Goal: Task Accomplishment & Management: Manage account settings

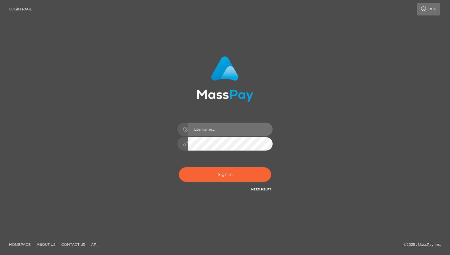
click at [207, 131] on input "text" at bounding box center [230, 129] width 85 height 13
click at [201, 128] on input "text" at bounding box center [230, 129] width 85 height 13
type input "[EMAIL_ADDRESS][DOMAIN_NAME]"
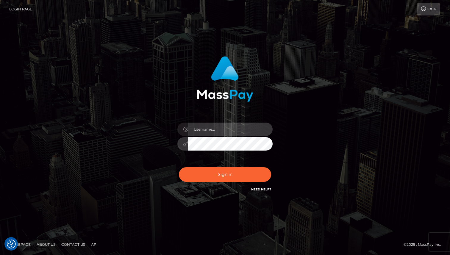
click at [204, 128] on input "text" at bounding box center [230, 129] width 85 height 13
type input "[EMAIL_ADDRESS][DOMAIN_NAME]"
click at [179, 167] on button "Sign in" at bounding box center [225, 174] width 92 height 15
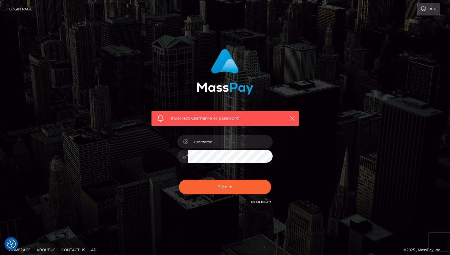
click at [265, 203] on link "Need Help?" at bounding box center [261, 202] width 20 height 4
